Goal: Information Seeking & Learning: Check status

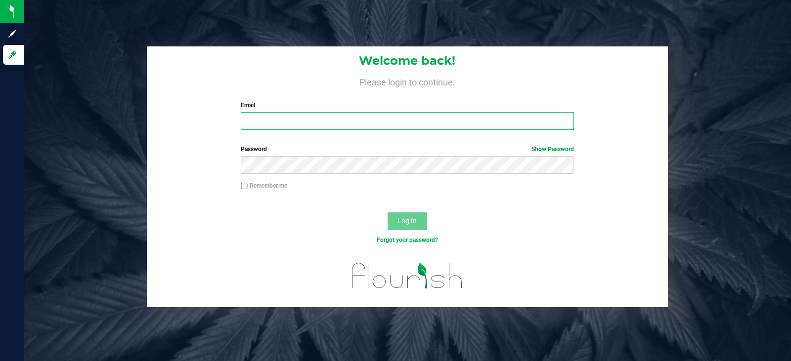
type input "[EMAIL_ADDRESS][DOMAIN_NAME]"
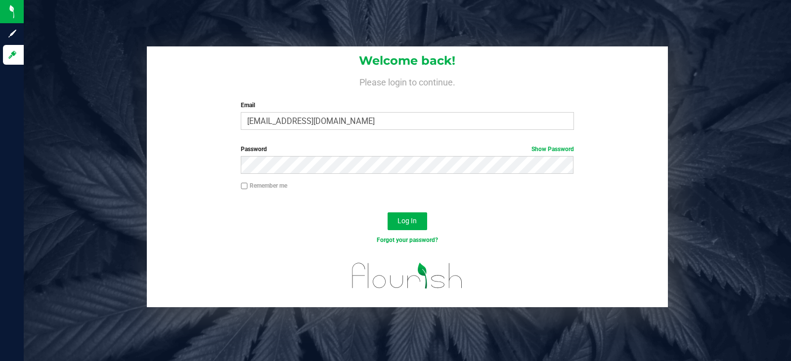
click at [243, 187] on input "Remember me" at bounding box center [244, 186] width 7 height 7
checkbox input "true"
click at [399, 222] on span "Log In" at bounding box center [406, 221] width 19 height 8
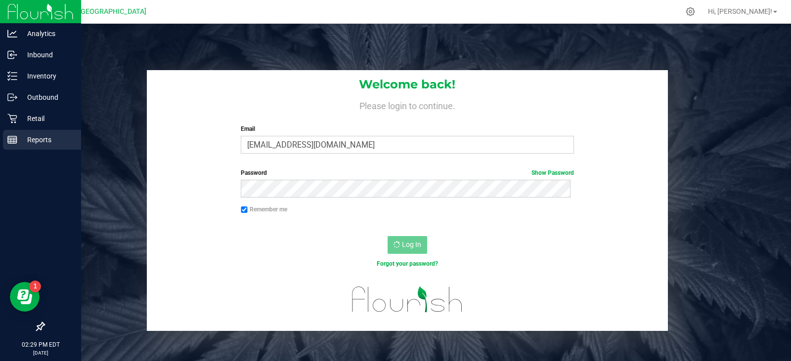
click at [34, 142] on p "Reports" at bounding box center [46, 140] width 59 height 12
click at [23, 141] on p "Reports" at bounding box center [46, 140] width 59 height 12
click at [41, 137] on p "Reports" at bounding box center [46, 140] width 59 height 12
click at [26, 33] on p "Analytics" at bounding box center [46, 34] width 59 height 12
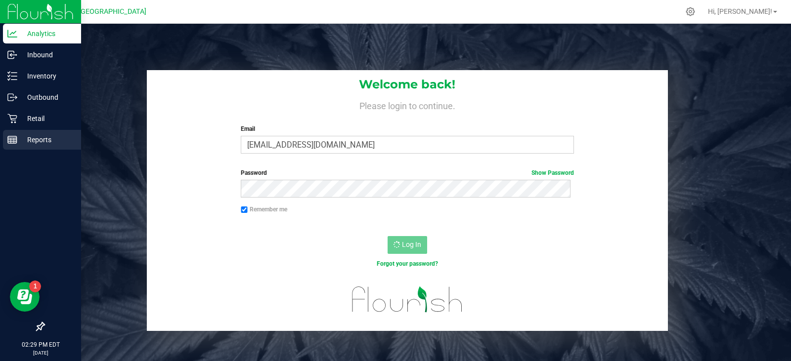
click at [36, 138] on p "Reports" at bounding box center [46, 140] width 59 height 12
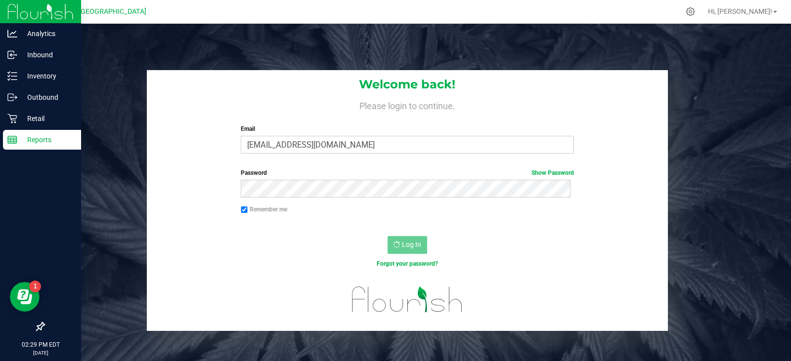
click at [66, 142] on p "Reports" at bounding box center [46, 140] width 59 height 12
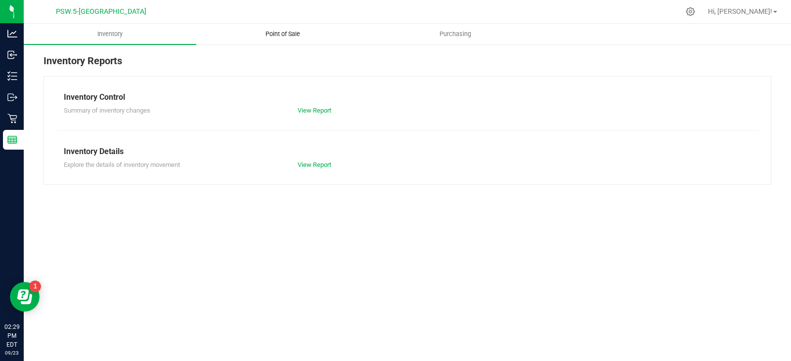
click at [285, 35] on span "Point of Sale" at bounding box center [282, 34] width 61 height 9
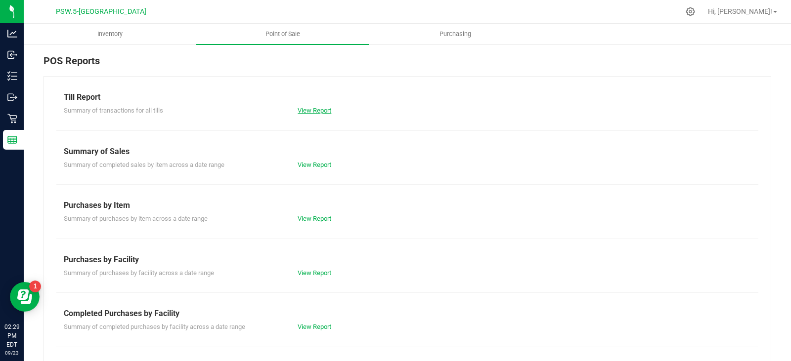
click at [315, 111] on link "View Report" at bounding box center [314, 110] width 34 height 7
